Goal: Navigation & Orientation: Find specific page/section

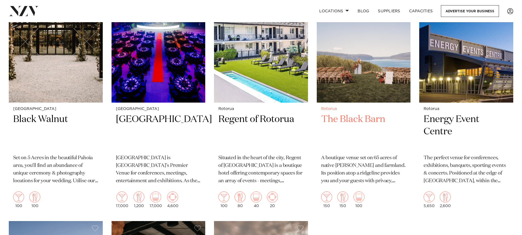
scroll to position [682, 0]
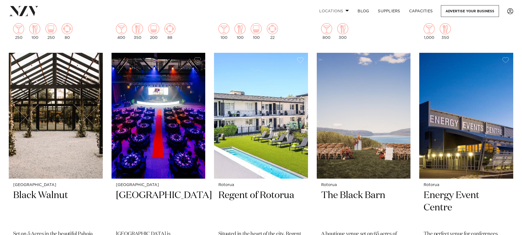
click at [347, 10] on span at bounding box center [348, 11] width 4 height 2
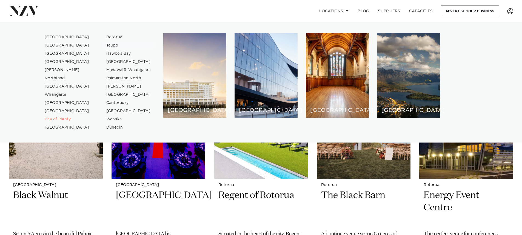
click at [113, 44] on link "Taupo" at bounding box center [128, 45] width 53 height 8
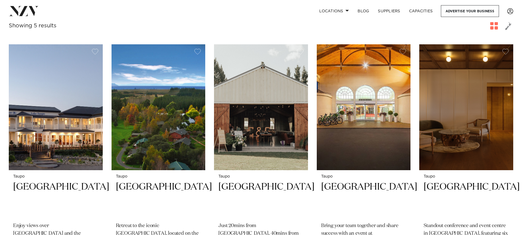
scroll to position [192, 0]
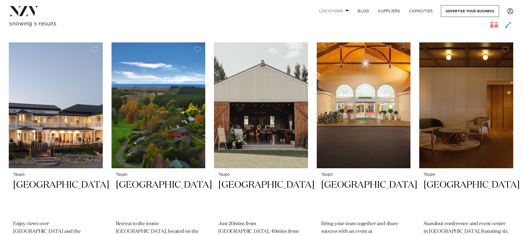
click at [346, 12] on link "Locations" at bounding box center [334, 11] width 38 height 12
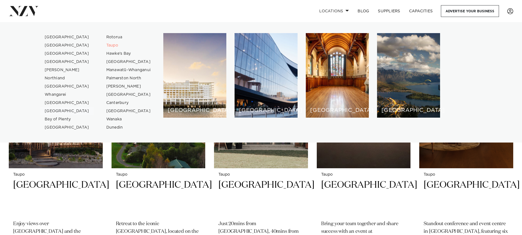
click at [52, 109] on link "[GEOGRAPHIC_DATA]" at bounding box center [66, 111] width 53 height 8
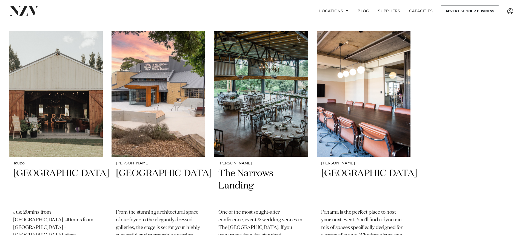
scroll to position [932, 0]
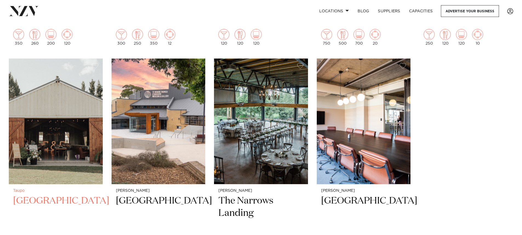
click at [70, 195] on h2 "Broadlands Lodge" at bounding box center [55, 213] width 85 height 37
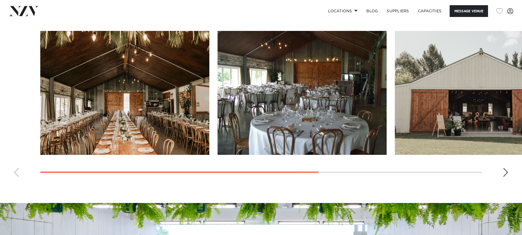
scroll to position [466, 0]
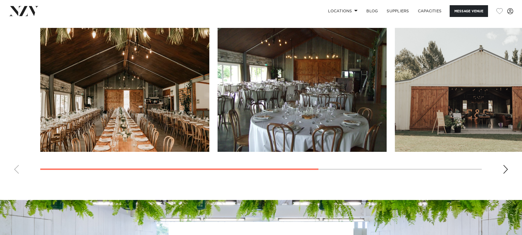
click at [505, 174] on div "Next slide" at bounding box center [505, 169] width 5 height 9
click at [256, 196] on body "Locations Auckland Wellington Christchurch Queenstown Hamilton Northland Bay of…" at bounding box center [261, 23] width 522 height 978
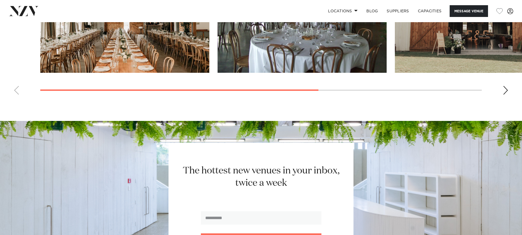
scroll to position [548, 0]
